Goal: Find specific page/section: Find specific page/section

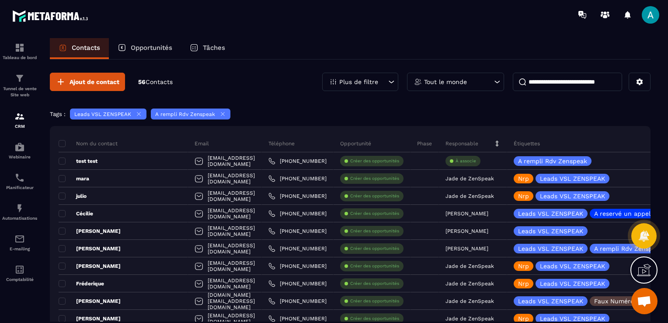
click at [219, 114] on icon at bounding box center [222, 114] width 7 height 7
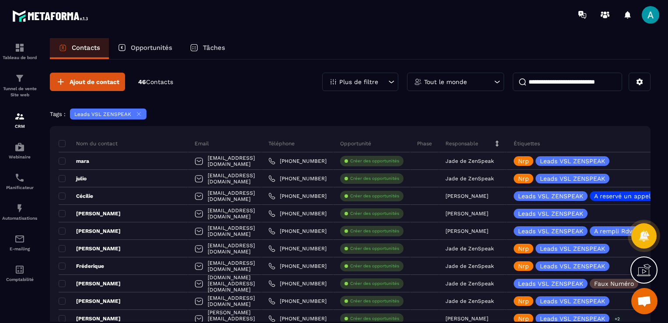
click at [136, 111] on icon at bounding box center [139, 114] width 7 height 7
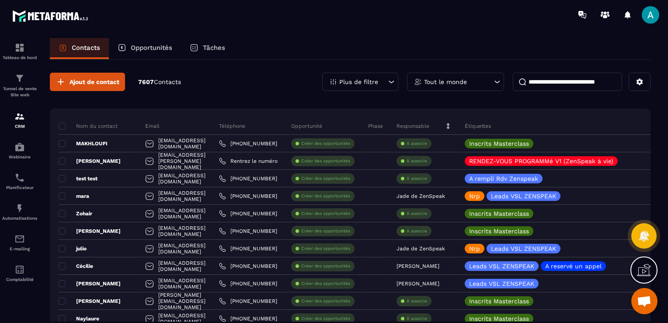
click at [358, 87] on div "Plus de filtre" at bounding box center [360, 82] width 76 height 18
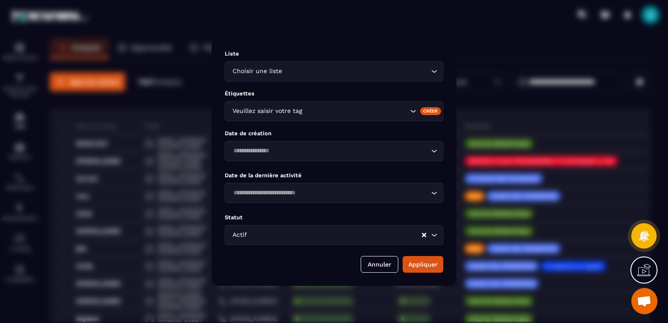
click at [306, 111] on input "Search for option" at bounding box center [356, 111] width 104 height 10
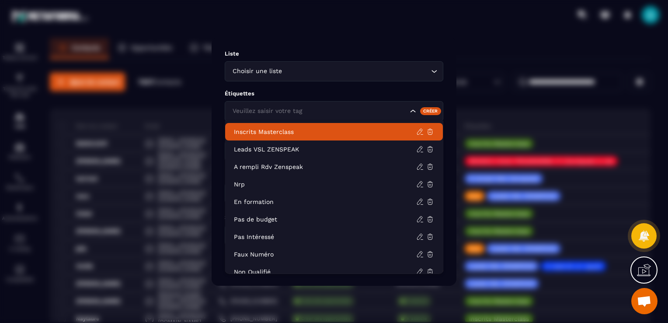
click at [295, 136] on li "Inscrits Masterclass" at bounding box center [334, 131] width 218 height 17
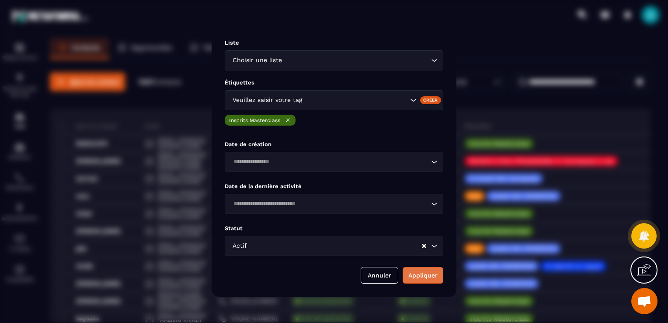
click at [425, 279] on button "Appliquer" at bounding box center [423, 275] width 41 height 17
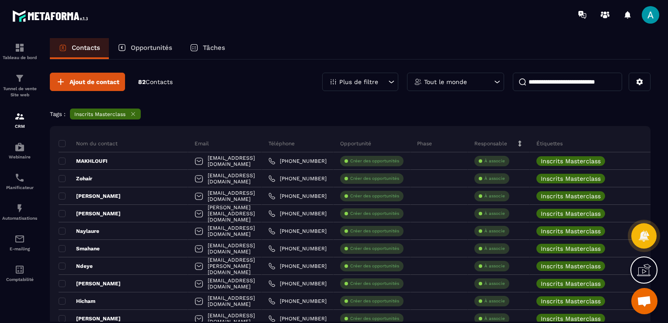
click at [133, 109] on div "Inscrits Masterclass" at bounding box center [105, 113] width 71 height 11
click at [369, 82] on p "Plus de filtre" at bounding box center [358, 82] width 39 height 6
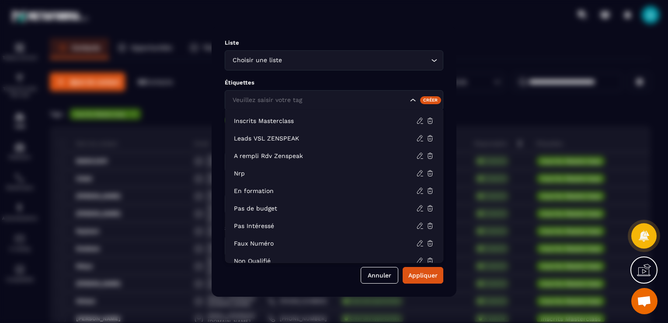
click at [327, 100] on input "Search for option" at bounding box center [318, 100] width 177 height 10
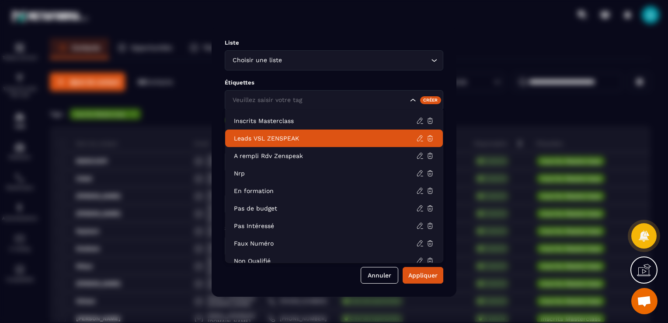
click at [287, 133] on li "Leads VSL ZENSPEAK" at bounding box center [334, 137] width 218 height 17
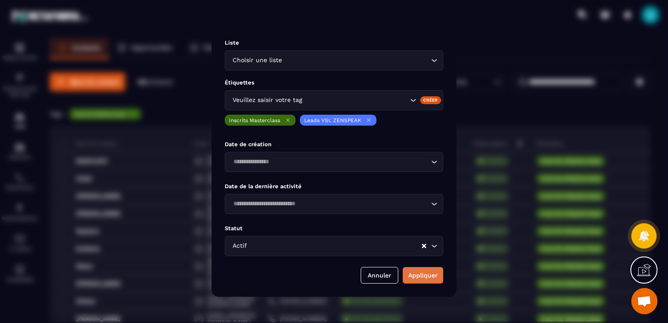
click at [415, 276] on button "Appliquer" at bounding box center [423, 275] width 41 height 17
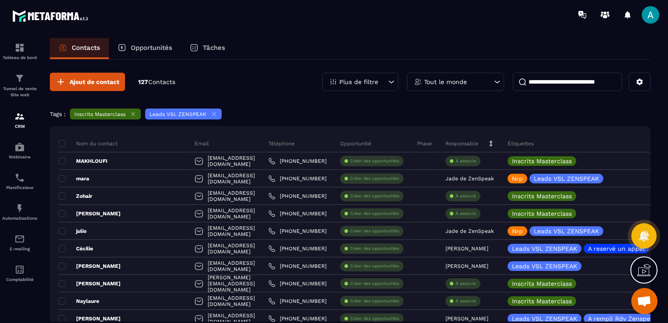
click at [133, 114] on icon at bounding box center [133, 113] width 3 height 3
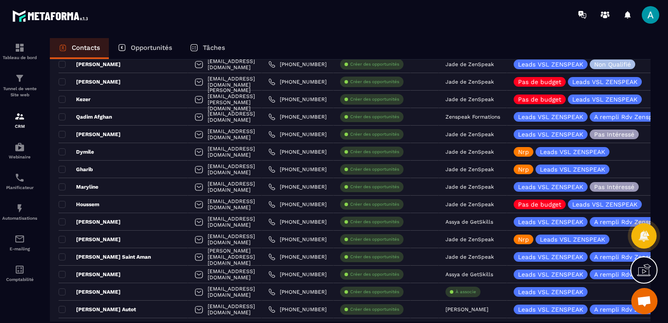
scroll to position [612, 0]
